Goal: Communication & Community: Answer question/provide support

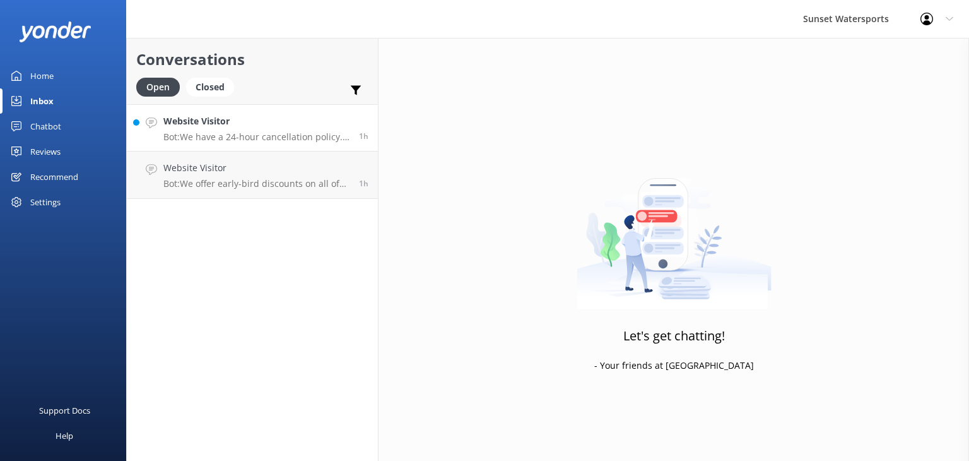
click at [270, 126] on h4 "Website Visitor" at bounding box center [256, 121] width 186 height 14
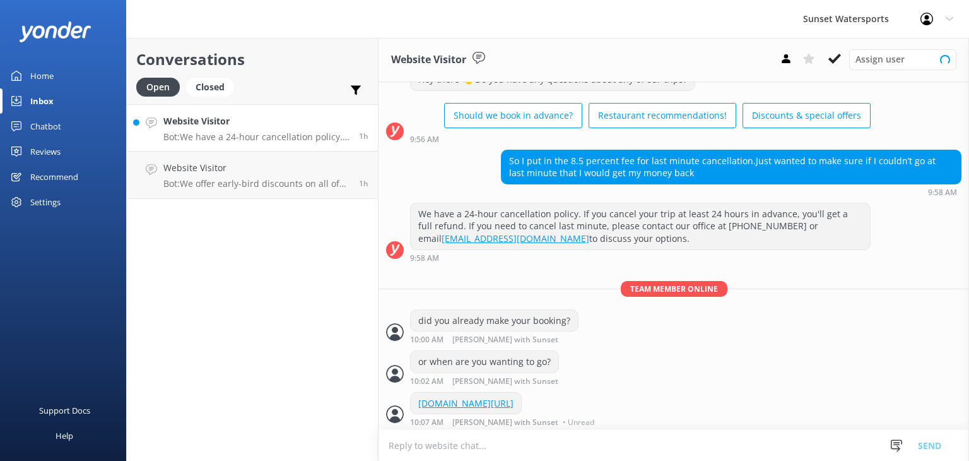
scroll to position [48, 0]
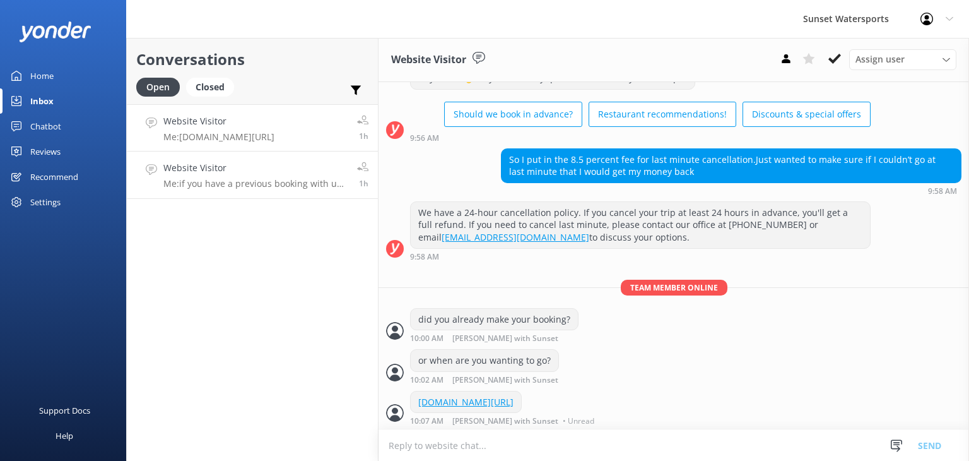
click at [266, 178] on p "Me: if you have a previous booking with us I may have a 10% discount available …" at bounding box center [255, 183] width 184 height 11
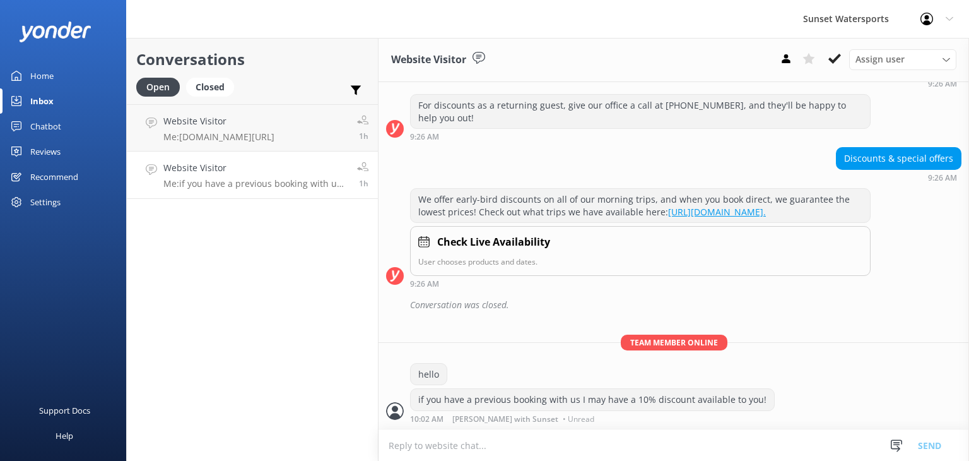
scroll to position [153, 0]
